Goal: Transaction & Acquisition: Subscribe to service/newsletter

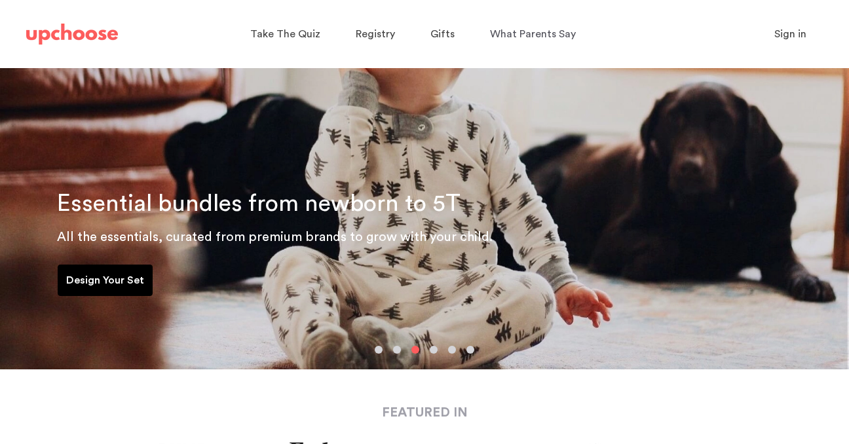
scroll to position [174, 0]
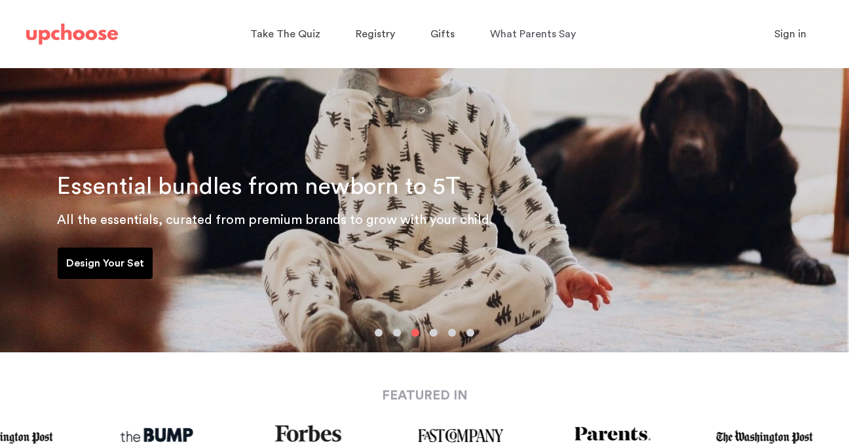
click at [377, 334] on button "button" at bounding box center [379, 333] width 8 height 8
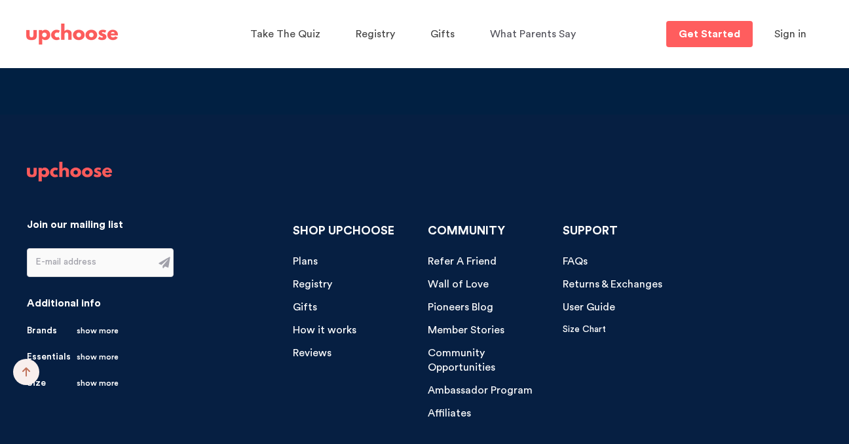
scroll to position [13473, 0]
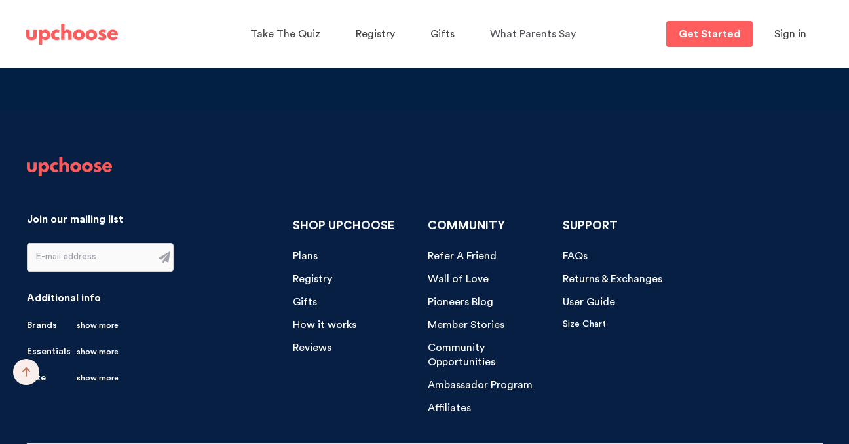
click at [340, 320] on span "How it works" at bounding box center [325, 325] width 64 height 10
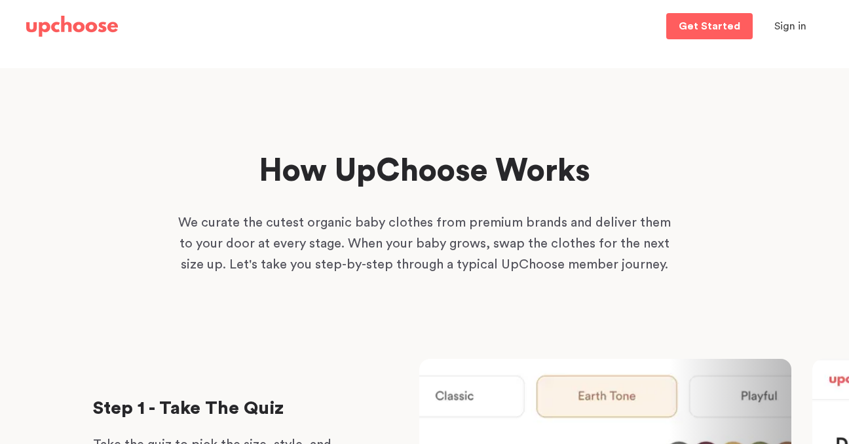
click at [83, 24] on img at bounding box center [72, 26] width 92 height 21
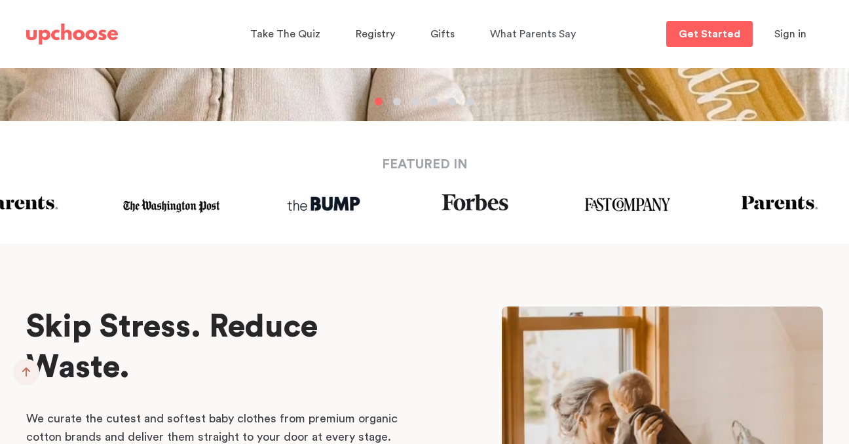
scroll to position [632, 0]
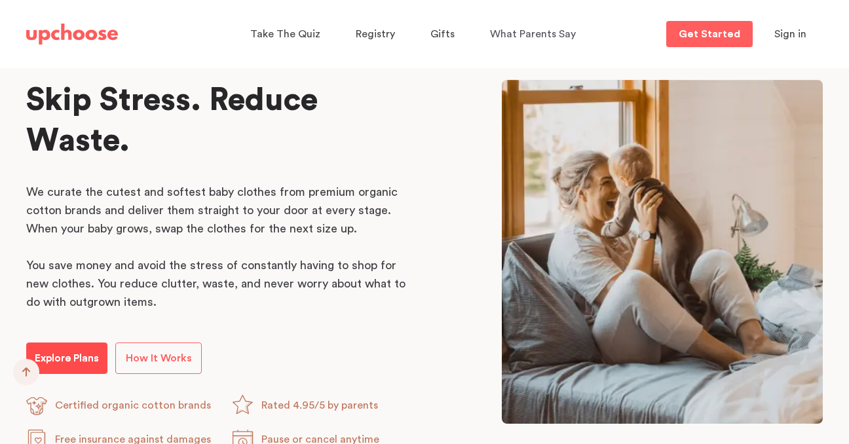
click at [85, 354] on p "Explore Plans" at bounding box center [67, 359] width 64 height 16
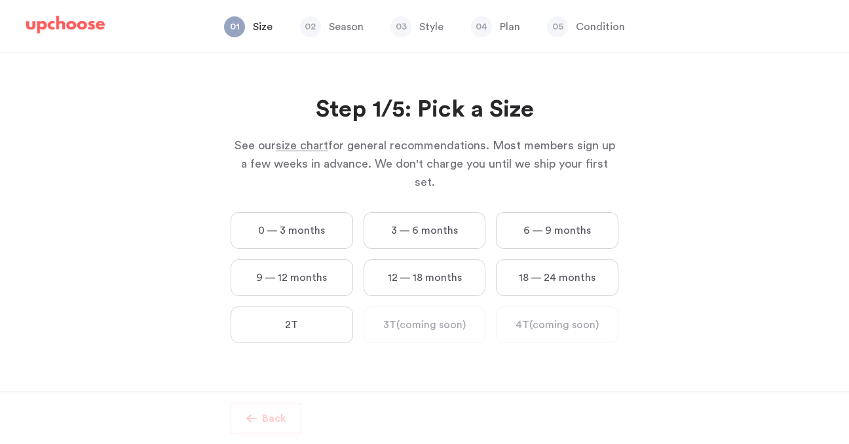
click at [277, 212] on label "0 — 3 months" at bounding box center [292, 230] width 123 height 37
click at [0, 0] on months "0 — 3 months" at bounding box center [0, 0] width 0 height 0
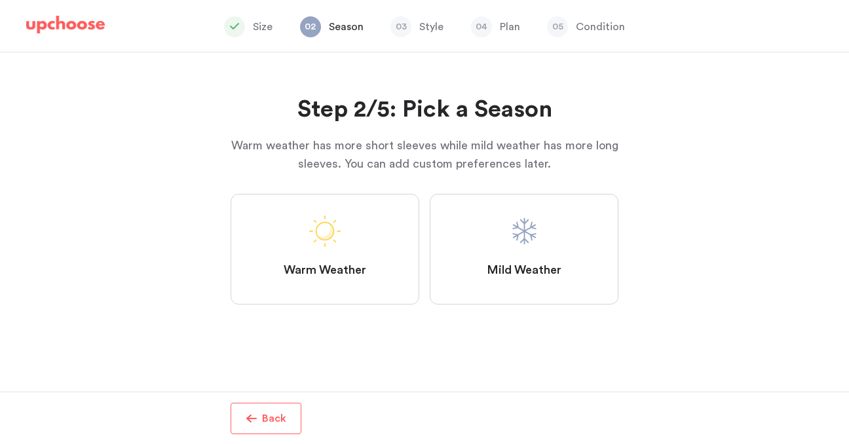
click at [507, 224] on label "Mild Weather" at bounding box center [524, 249] width 189 height 111
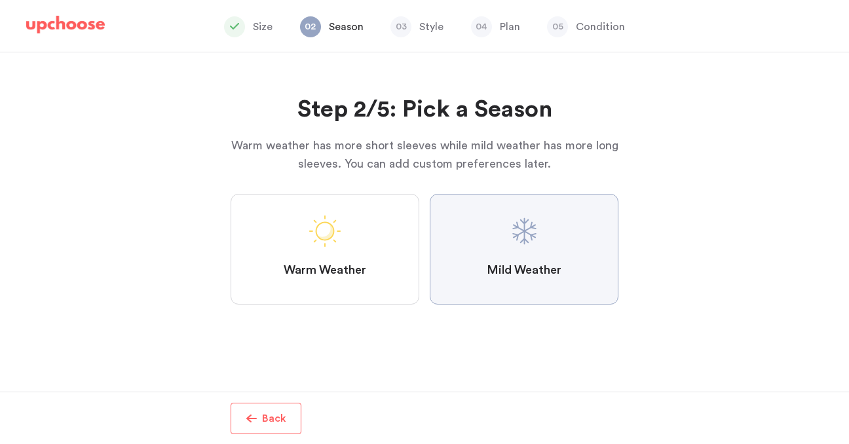
click at [0, 0] on Weather "Mild Weather" at bounding box center [0, 0] width 0 height 0
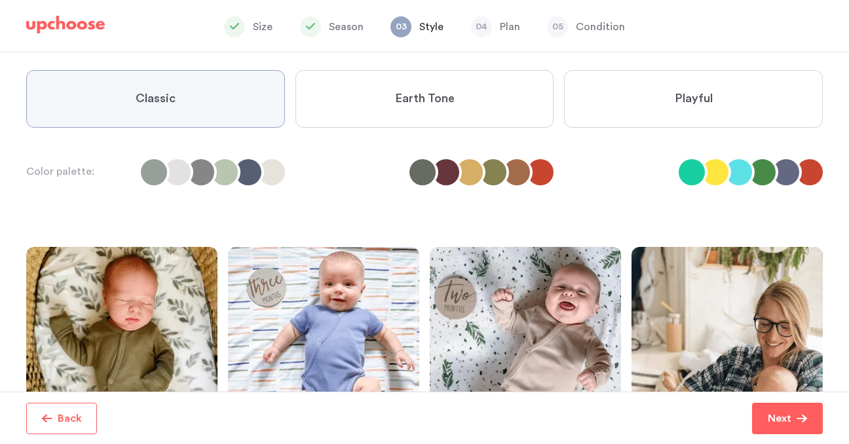
scroll to position [16, 0]
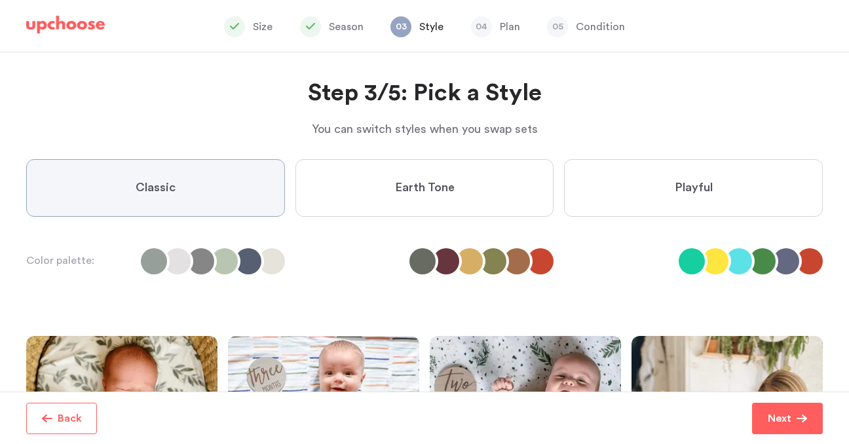
click at [687, 186] on span "Playful" at bounding box center [694, 188] width 38 height 16
click at [0, 0] on input "Playful" at bounding box center [0, 0] width 0 height 0
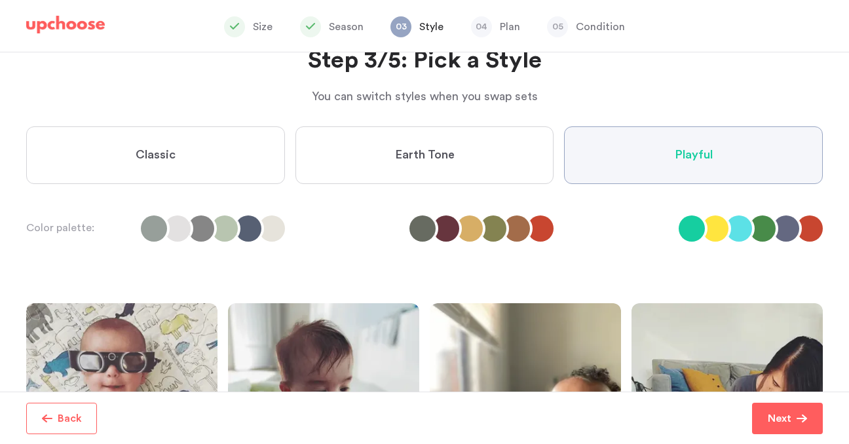
scroll to position [0, 0]
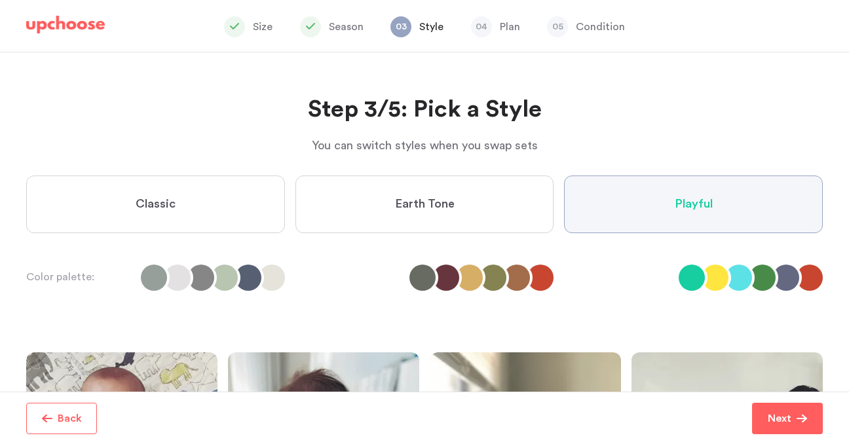
click at [506, 204] on label "Earth Tone" at bounding box center [425, 205] width 259 height 58
click at [0, 0] on Tone "Earth Tone" at bounding box center [0, 0] width 0 height 0
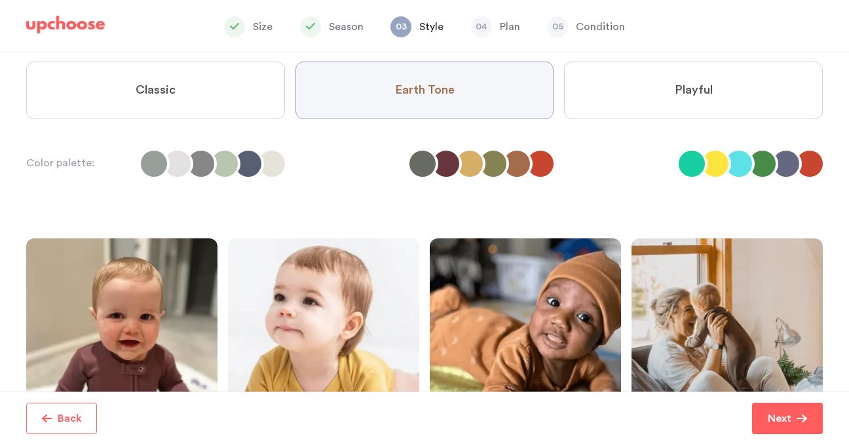
scroll to position [84, 0]
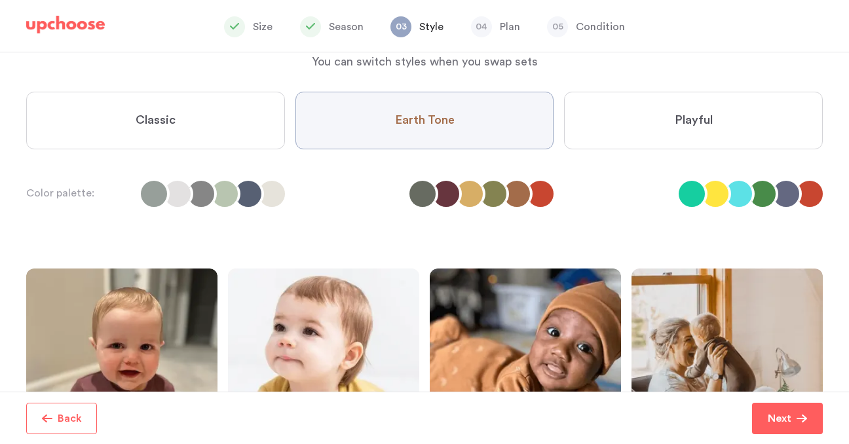
click at [655, 122] on label "Playful" at bounding box center [693, 121] width 259 height 58
click at [0, 0] on input "Playful" at bounding box center [0, 0] width 0 height 0
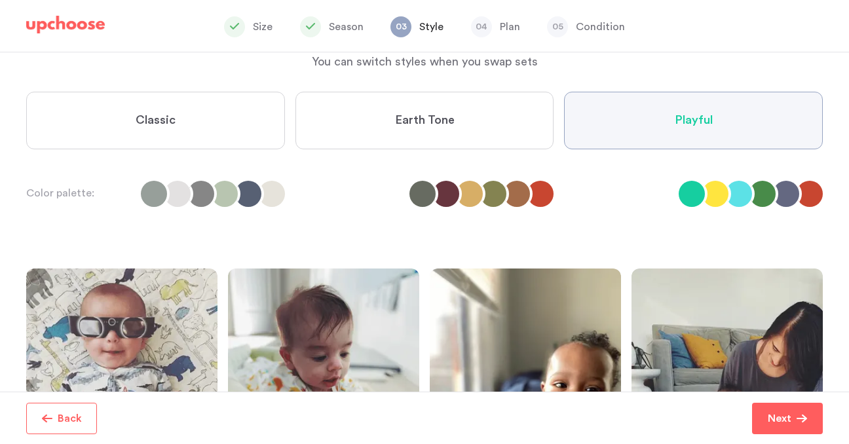
click at [513, 103] on label "Earth Tone" at bounding box center [425, 121] width 259 height 58
click at [0, 0] on Tone "Earth Tone" at bounding box center [0, 0] width 0 height 0
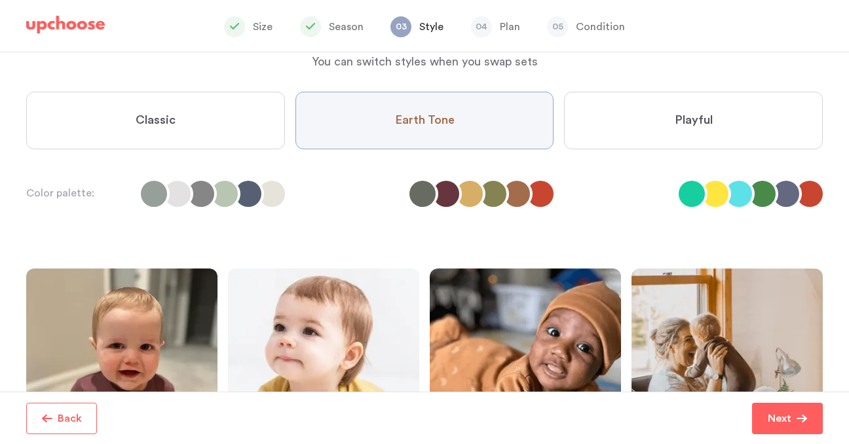
click at [204, 139] on label "Classic" at bounding box center [155, 121] width 259 height 58
click at [0, 0] on input "Classic" at bounding box center [0, 0] width 0 height 0
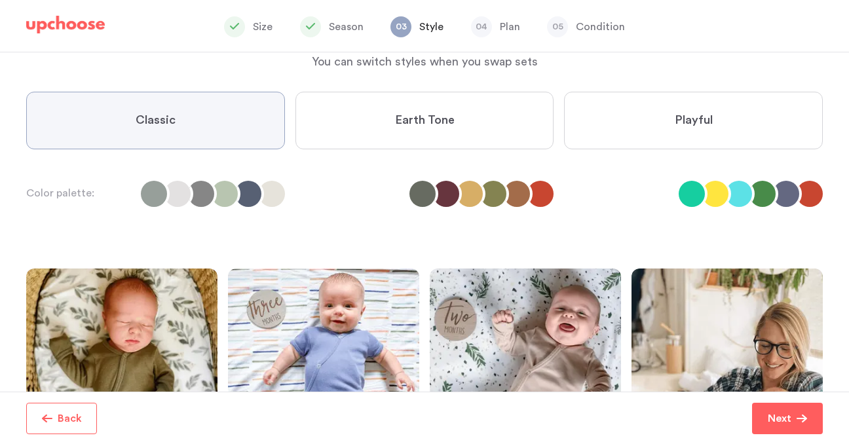
click at [651, 119] on label "Playful" at bounding box center [693, 121] width 259 height 58
click at [0, 0] on input "Playful" at bounding box center [0, 0] width 0 height 0
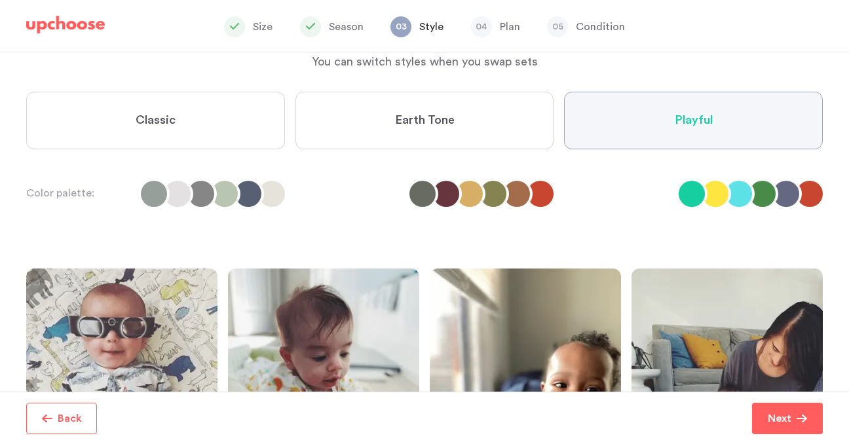
click at [727, 191] on li at bounding box center [715, 194] width 26 height 26
click at [697, 194] on li at bounding box center [692, 194] width 26 height 26
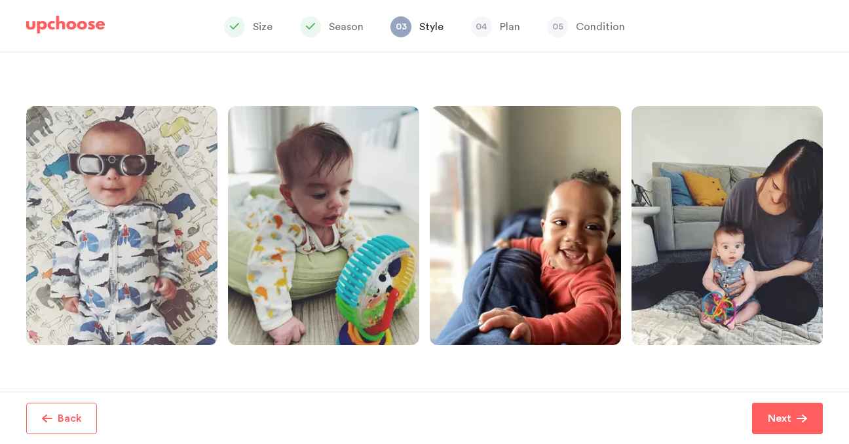
scroll to position [252, 0]
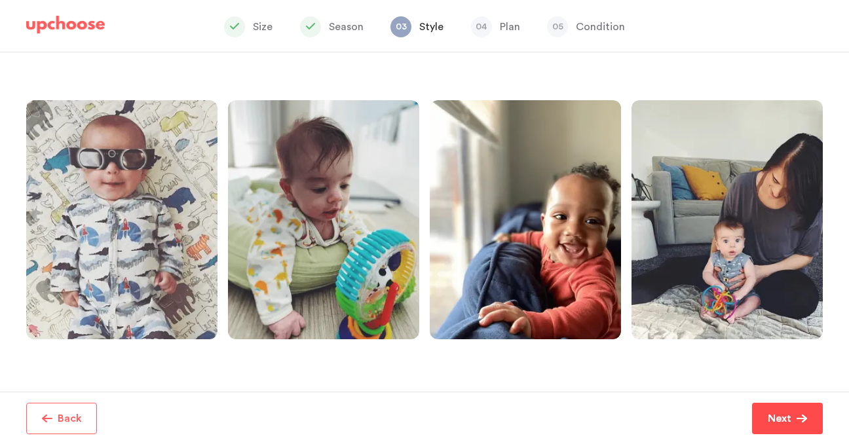
click at [792, 425] on span "Next" at bounding box center [782, 419] width 29 height 16
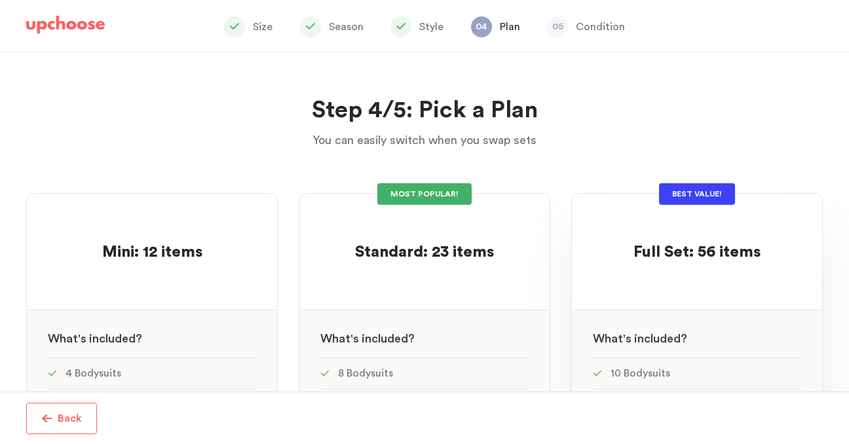
click at [630, 220] on div "Full Set: 56 items Full Set: 56 items" at bounding box center [697, 239] width 208 height 48
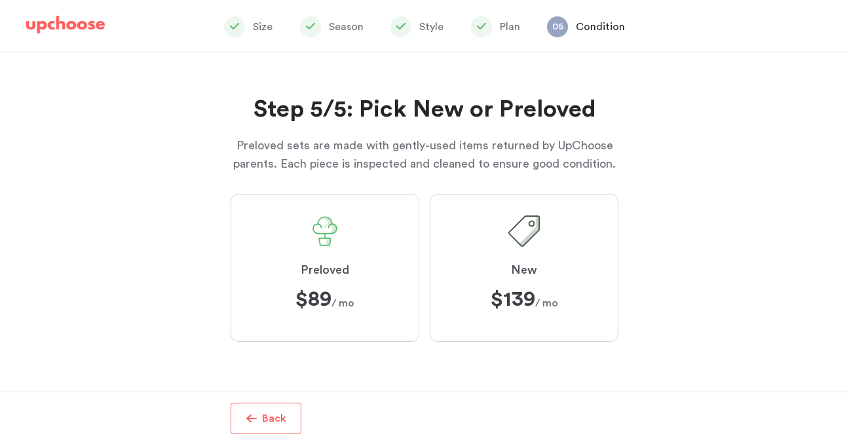
click at [69, 26] on img at bounding box center [65, 25] width 79 height 18
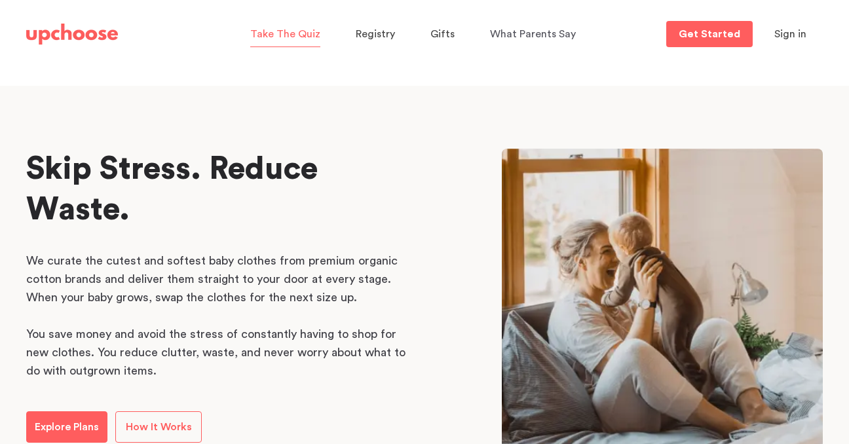
scroll to position [843, 0]
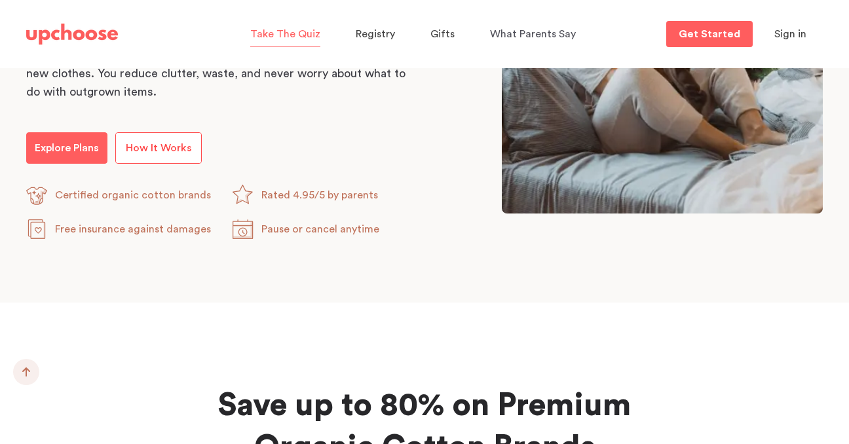
click at [159, 136] on link "How It Works" at bounding box center [158, 147] width 86 height 31
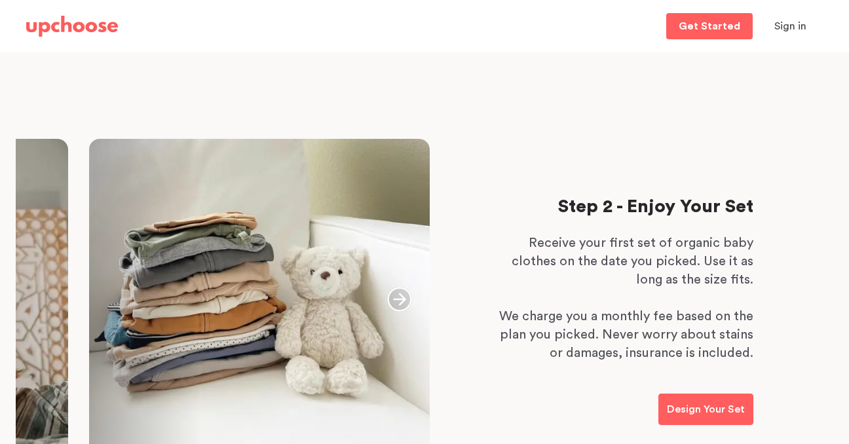
scroll to position [714, 0]
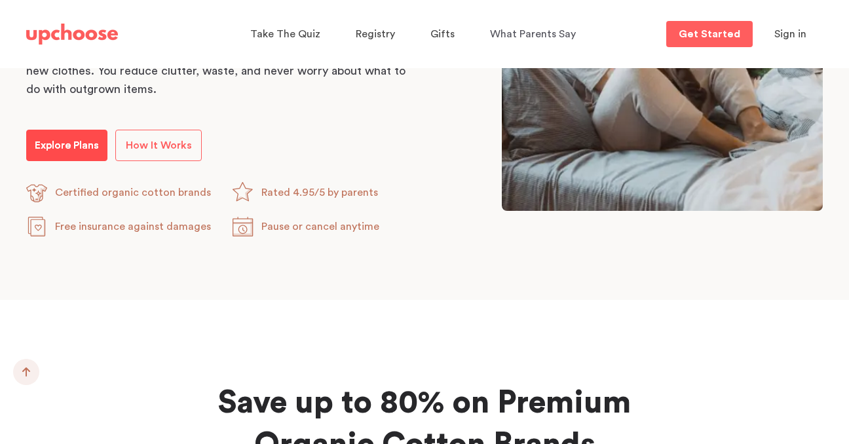
scroll to position [843, 0]
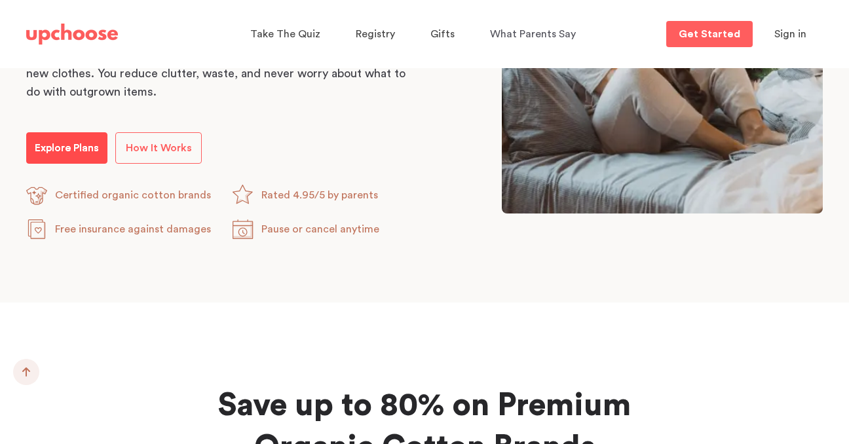
click at [90, 150] on p "Explore Plans" at bounding box center [67, 148] width 64 height 16
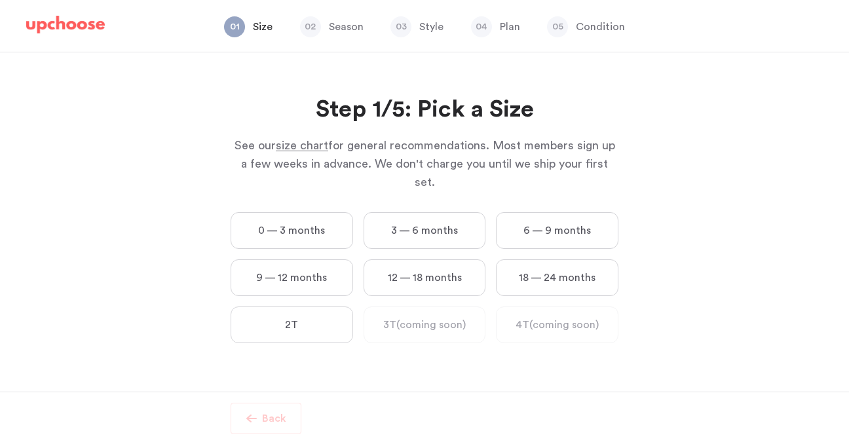
click at [309, 220] on label "0 — 3 months" at bounding box center [292, 230] width 123 height 37
click at [0, 0] on months "0 — 3 months" at bounding box center [0, 0] width 0 height 0
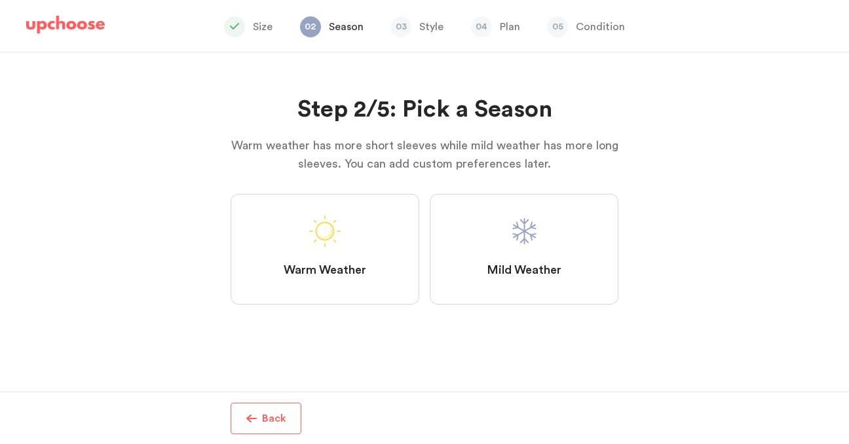
click at [484, 236] on label "Mild Weather" at bounding box center [524, 249] width 189 height 111
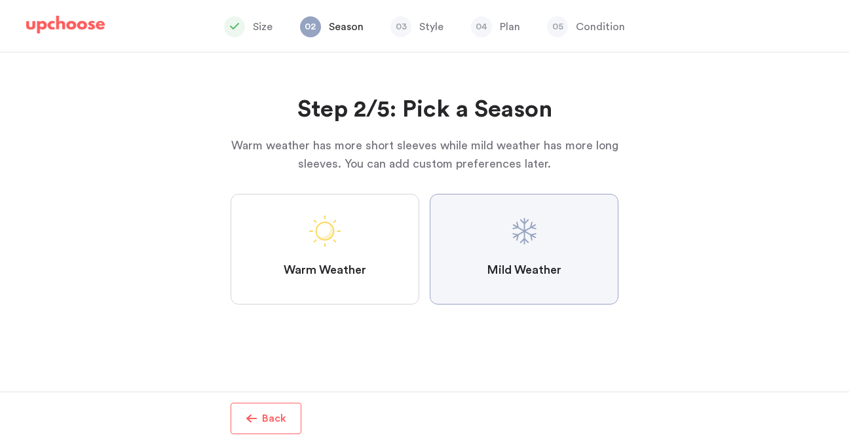
click at [0, 0] on Weather "Mild Weather" at bounding box center [0, 0] width 0 height 0
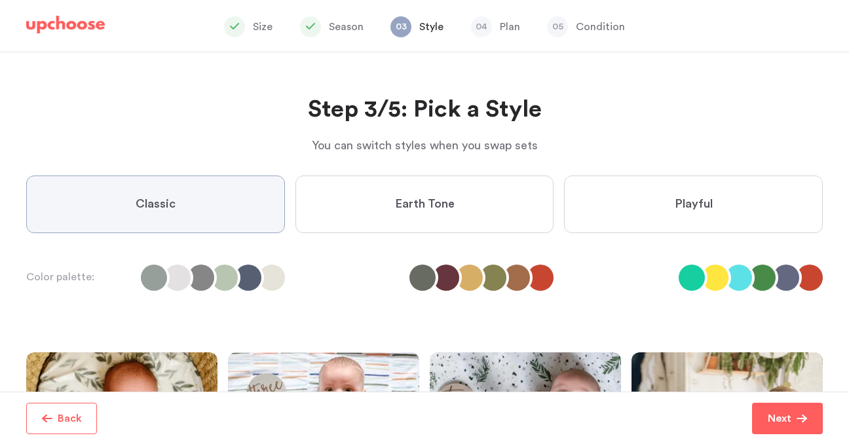
scroll to position [10, 0]
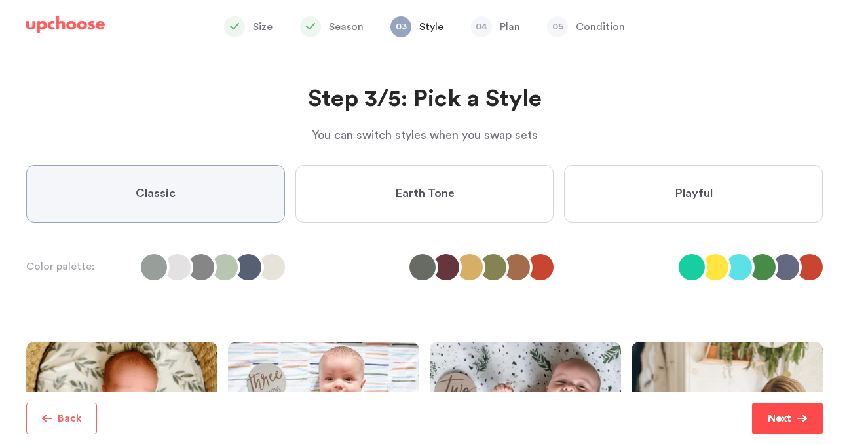
click at [777, 411] on p "Next" at bounding box center [780, 419] width 24 height 16
